Goal: Task Accomplishment & Management: Complete application form

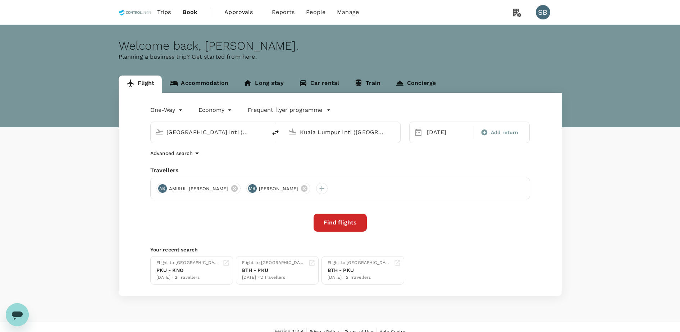
type input "[GEOGRAPHIC_DATA] Intl (KNO)"
type input "Kuala Lumpur Intl ([GEOGRAPHIC_DATA])"
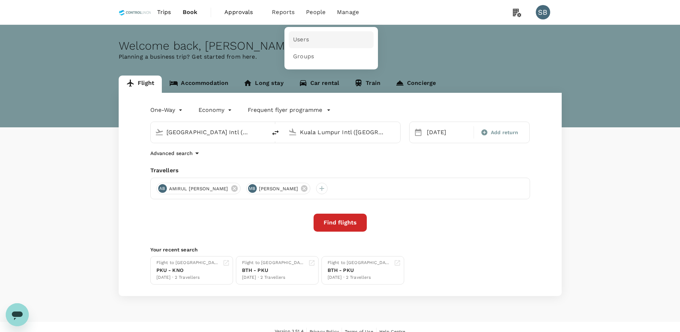
click at [320, 33] on link "Users" at bounding box center [331, 39] width 85 height 17
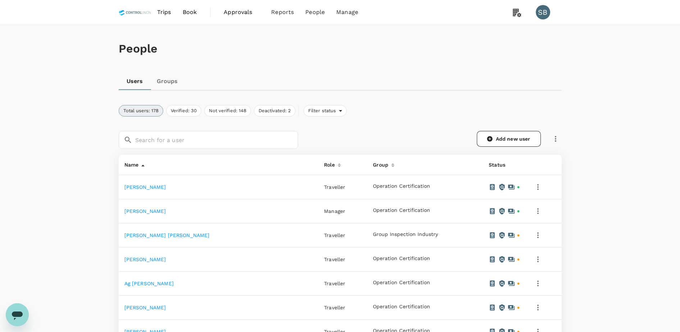
click at [494, 130] on div "Add new user" at bounding box center [430, 135] width 264 height 27
click at [493, 134] on link "Add new user" at bounding box center [509, 139] width 64 height 16
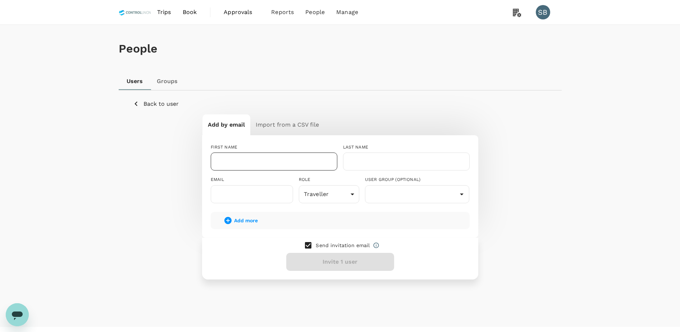
click at [267, 162] on input "text" at bounding box center [274, 162] width 127 height 18
type input "R"
click at [407, 165] on input "text" at bounding box center [406, 162] width 127 height 18
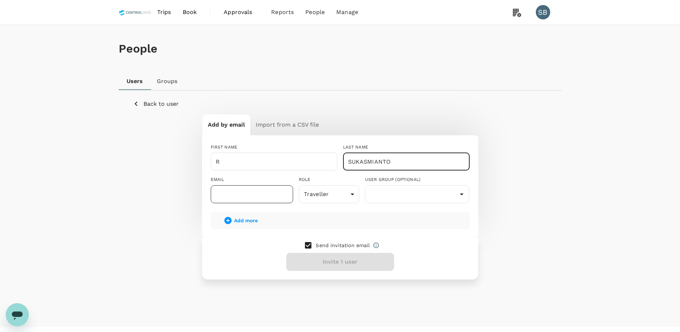
type input "SUKASMIANTO"
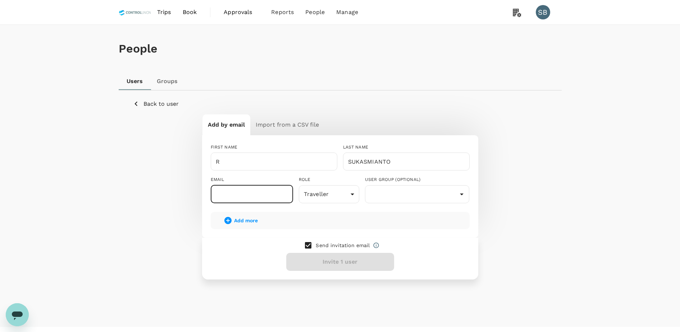
click at [244, 195] on input "text" at bounding box center [252, 194] width 82 height 18
click at [339, 196] on body "Trips Book Approvals 0 Reports People Manage SB People Users Groups Back to use…" at bounding box center [340, 173] width 680 height 346
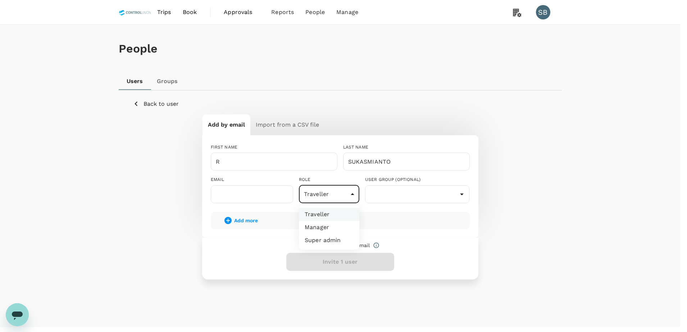
click at [339, 196] on div at bounding box center [343, 166] width 687 height 332
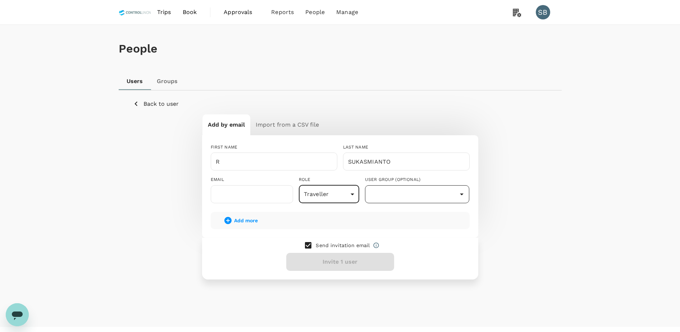
click at [414, 190] on input "text" at bounding box center [417, 194] width 101 height 14
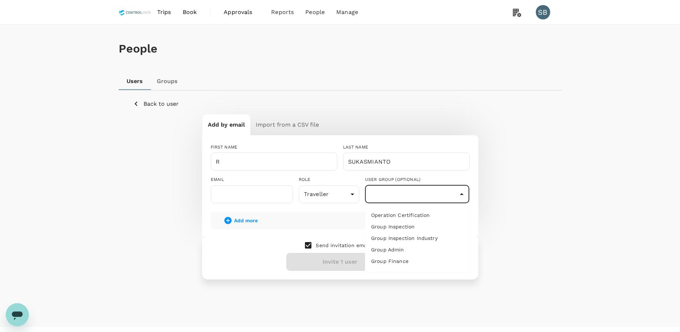
click at [401, 214] on li "Operation Certification" at bounding box center [418, 215] width 104 height 12
type input "Operation Certification"
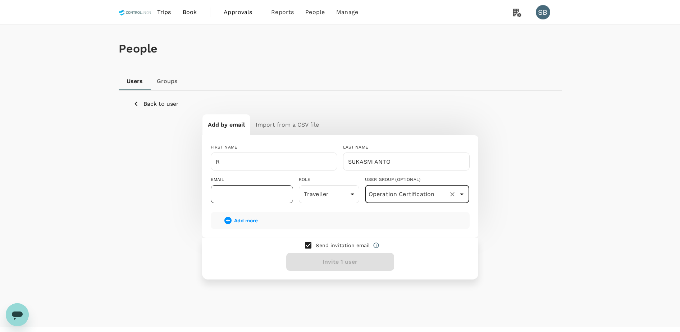
click at [249, 191] on input "text" at bounding box center [252, 194] width 82 height 18
click at [311, 245] on input "checkbox" at bounding box center [308, 245] width 15 height 15
checkbox input "false"
click at [235, 196] on input "text" at bounding box center [252, 194] width 82 height 18
type input "[EMAIL_ADDRESS][DOMAIN_NAME]"
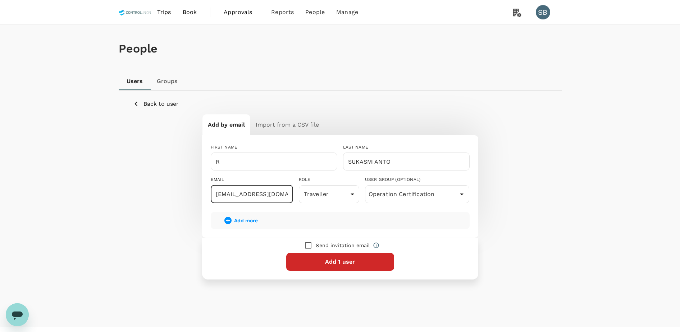
click at [352, 260] on button "Add 1 user" at bounding box center [340, 262] width 108 height 18
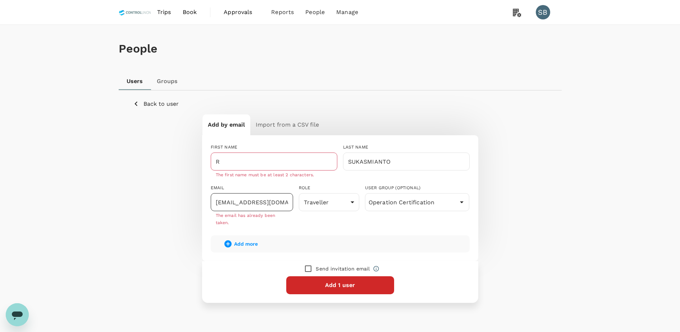
click at [265, 204] on input "[EMAIL_ADDRESS][DOMAIN_NAME]" at bounding box center [252, 202] width 82 height 18
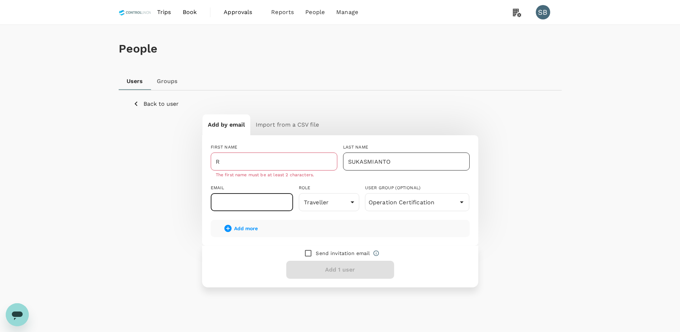
drag, startPoint x: 400, startPoint y: 164, endPoint x: 406, endPoint y: 163, distance: 6.3
click at [400, 164] on input "SUKASMIANTO" at bounding box center [406, 162] width 127 height 18
drag, startPoint x: 406, startPoint y: 161, endPoint x: 302, endPoint y: 153, distance: 104.3
click at [302, 153] on div "FIRST NAME R ​ The first name must be at least 2 characters. LAST NAME [PERSON_…" at bounding box center [337, 174] width 265 height 73
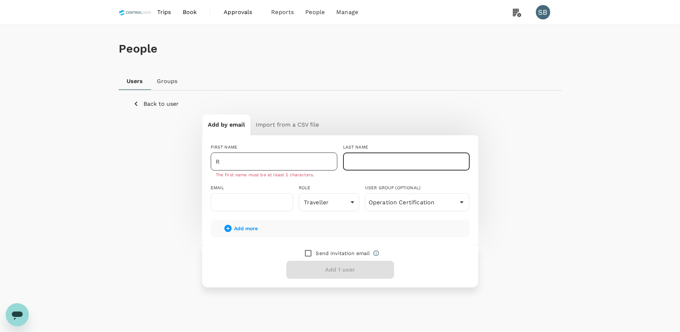
click at [251, 157] on input "R" at bounding box center [274, 162] width 127 height 18
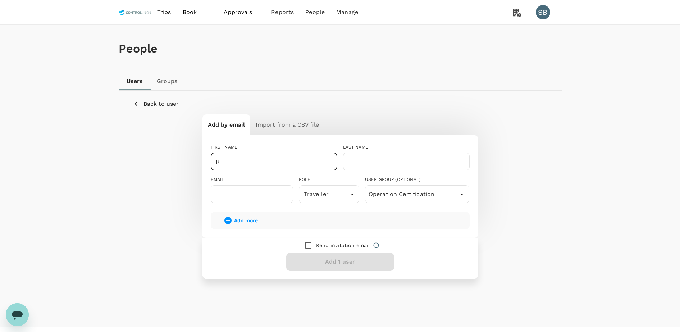
paste input "SUKASMIANTO"
type input "R SUKASMIANTO"
click at [266, 190] on input "text" at bounding box center [252, 194] width 82 height 18
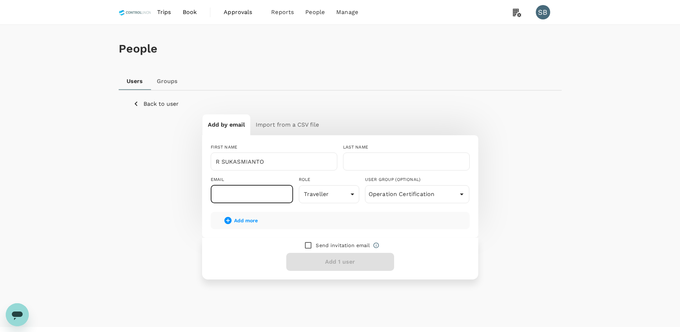
type input "[EMAIL_ADDRESS][DOMAIN_NAME]"
click at [266, 199] on input "[EMAIL_ADDRESS][DOMAIN_NAME]" at bounding box center [252, 194] width 82 height 18
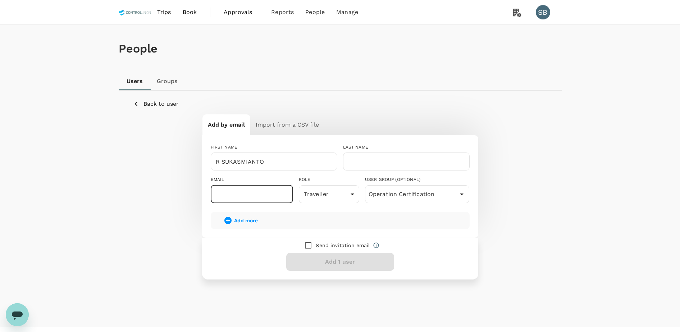
click at [430, 240] on div "Send invitation email Add 1 user" at bounding box center [340, 259] width 276 height 42
click at [249, 194] on input "text" at bounding box center [252, 194] width 82 height 18
type input "[EMAIL_ADDRESS][DOMAIN_NAME]"
type input "[PERSON_NAME]"
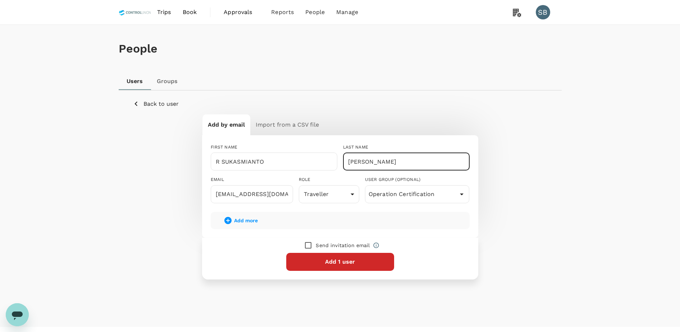
drag, startPoint x: 392, startPoint y: 163, endPoint x: 341, endPoint y: 162, distance: 51.1
click at [341, 161] on div "LAST NAME [PERSON_NAME] ​" at bounding box center [403, 154] width 132 height 32
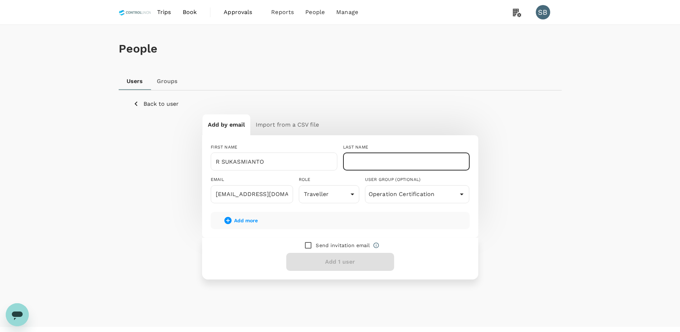
click at [422, 264] on div "Send invitation email Add 1 user" at bounding box center [340, 259] width 276 height 42
click at [312, 260] on div "Send invitation email Add 1 user" at bounding box center [340, 259] width 276 height 42
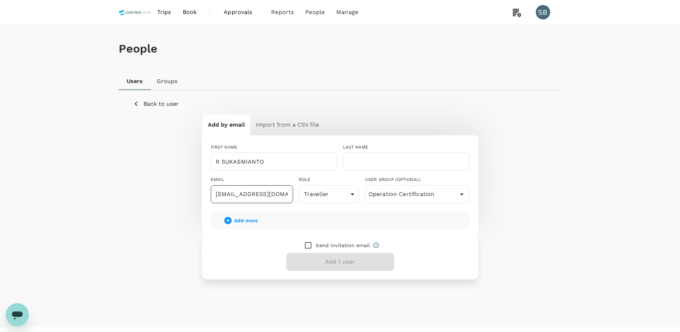
click at [276, 197] on input "[EMAIL_ADDRESS][DOMAIN_NAME]" at bounding box center [252, 194] width 82 height 18
click at [436, 250] on div "Send invitation email Add 1 user" at bounding box center [340, 259] width 276 height 42
click at [288, 120] on h6 "Import from a CSV file" at bounding box center [287, 125] width 63 height 10
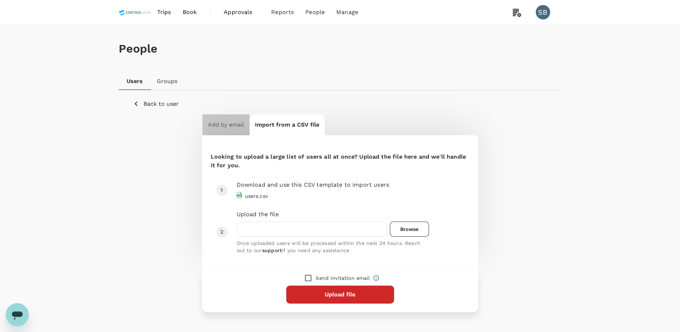
click at [249, 124] on button "Add by email" at bounding box center [226, 124] width 47 height 21
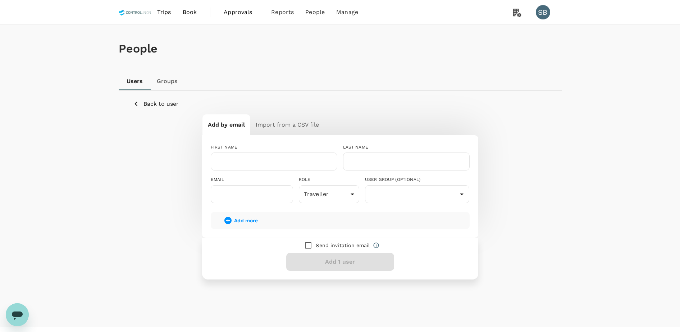
click at [239, 128] on h6 "Add by email" at bounding box center [226, 125] width 37 height 10
click at [246, 192] on input "text" at bounding box center [252, 194] width 82 height 18
paste input "[EMAIL_ADDRESS][DOMAIN_NAME]"
type input "[EMAIL_ADDRESS][DOMAIN_NAME]"
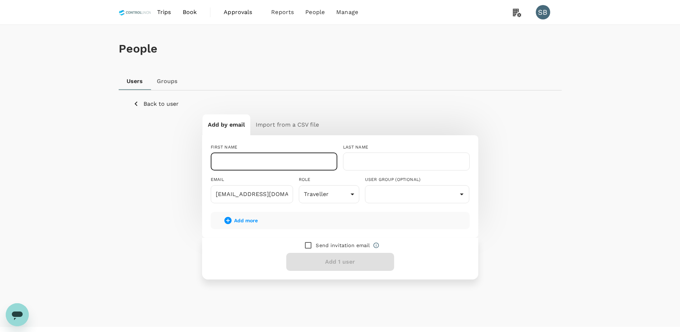
click at [224, 164] on input "text" at bounding box center [274, 162] width 127 height 18
type input "R"
type input "SUKASMIANTO"
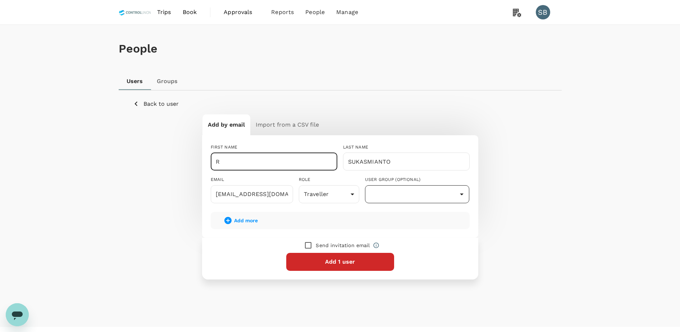
type input "R"
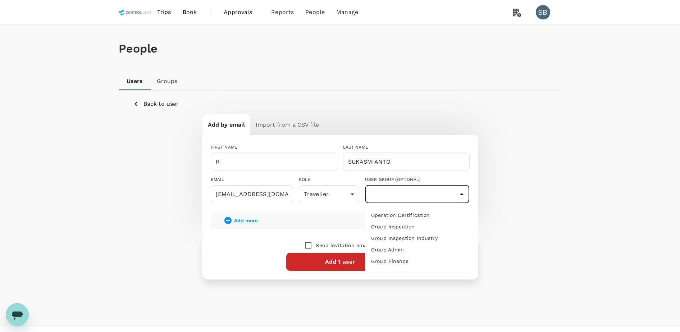
click at [396, 198] on input "text" at bounding box center [417, 194] width 101 height 14
type input "Operation Certification"
click at [356, 259] on button "Add 1 user" at bounding box center [340, 262] width 108 height 18
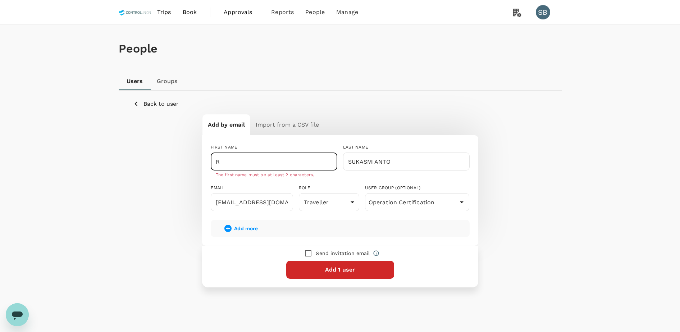
click at [231, 166] on input "R" at bounding box center [274, 162] width 127 height 18
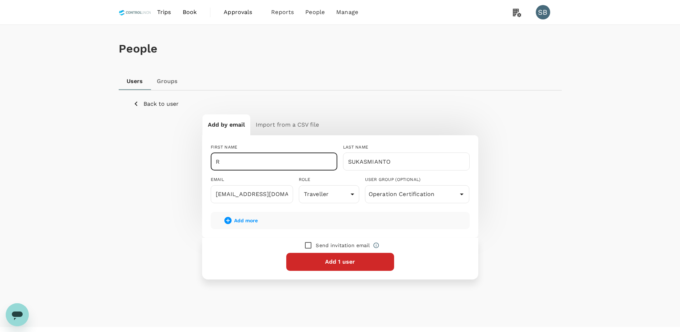
type input "R"
click at [439, 252] on div "Send invitation email Add 1 user" at bounding box center [340, 259] width 276 height 42
click at [340, 257] on button "Add 1 user" at bounding box center [340, 262] width 108 height 18
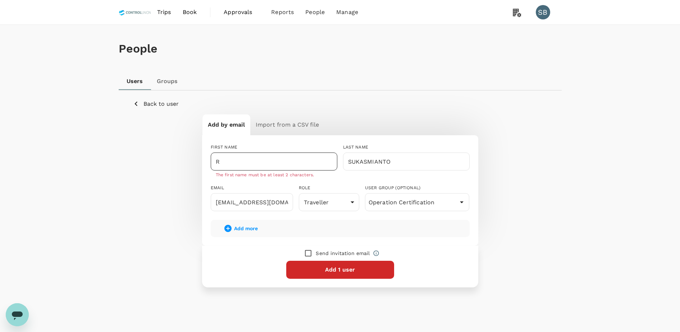
click at [239, 160] on input "R" at bounding box center [274, 162] width 127 height 18
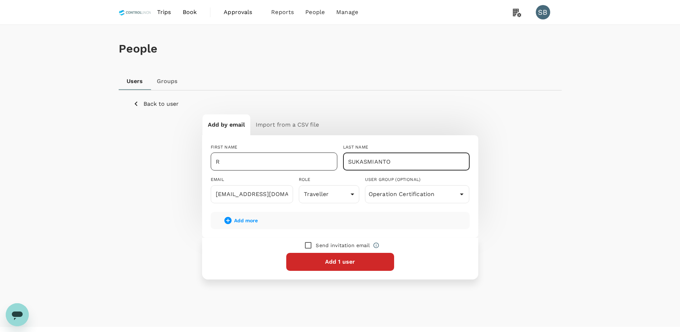
drag, startPoint x: 405, startPoint y: 161, endPoint x: 331, endPoint y: 162, distance: 74.5
click at [331, 162] on div "FIRST NAME R ​ LAST NAME SUKASMIANTO ​ EMAIL [EMAIL_ADDRESS][DOMAIN_NAME] ​ ROL…" at bounding box center [337, 170] width 265 height 65
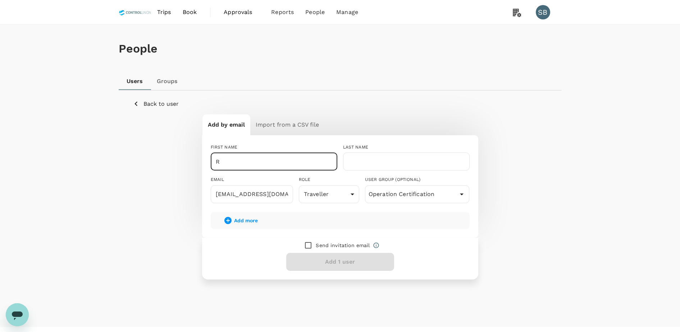
click at [252, 160] on input "R" at bounding box center [274, 162] width 127 height 18
paste input "SUKASMIANTO"
click at [375, 159] on input "text" at bounding box center [406, 162] width 127 height 18
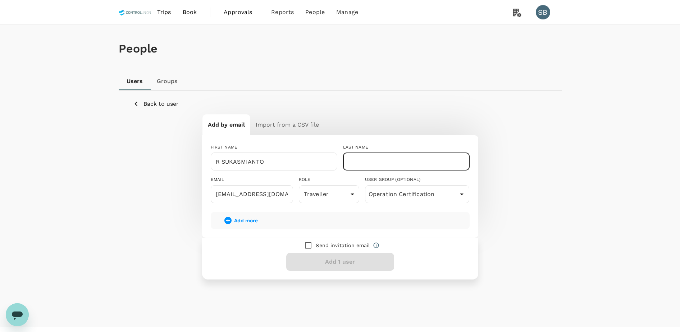
click at [416, 129] on div "Add by email Import from a CSV file" at bounding box center [340, 124] width 276 height 21
click at [346, 265] on div "Send invitation email Add 1 user" at bounding box center [340, 259] width 276 height 42
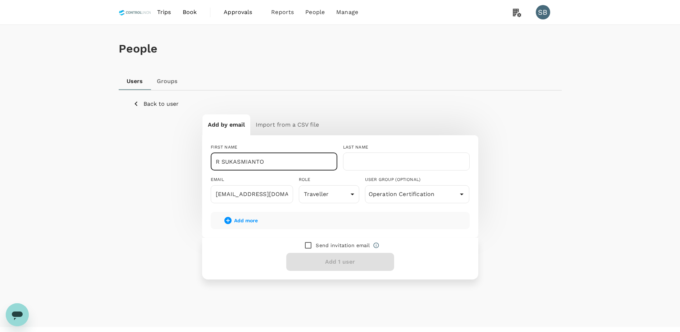
drag, startPoint x: 278, startPoint y: 164, endPoint x: 223, endPoint y: 150, distance: 56.9
click at [223, 150] on div "FIRST NAME [PERSON_NAME] ​" at bounding box center [271, 154] width 132 height 32
type input "R"
click at [387, 158] on input "text" at bounding box center [406, 162] width 127 height 18
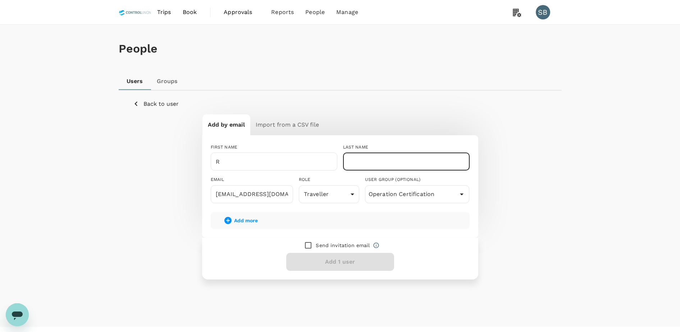
paste input "SUKASMIANTO"
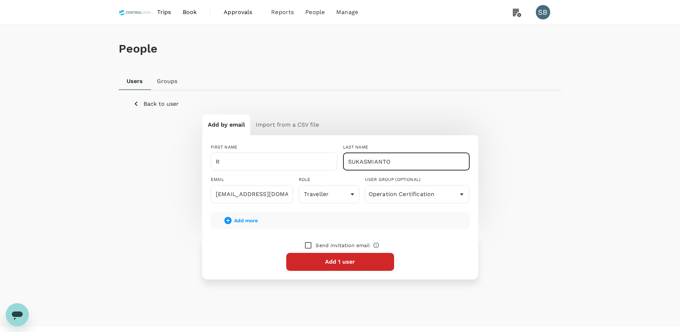
type input "SUKASMIANTO"
click at [435, 260] on div "Send invitation email Add 1 user" at bounding box center [340, 259] width 276 height 42
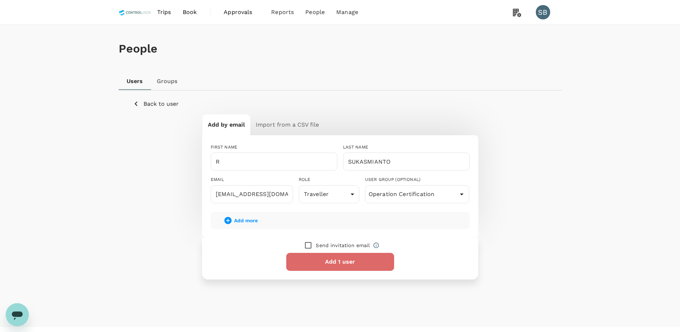
click at [358, 263] on button "Add 1 user" at bounding box center [340, 262] width 108 height 18
